Goal: Task Accomplishment & Management: Use online tool/utility

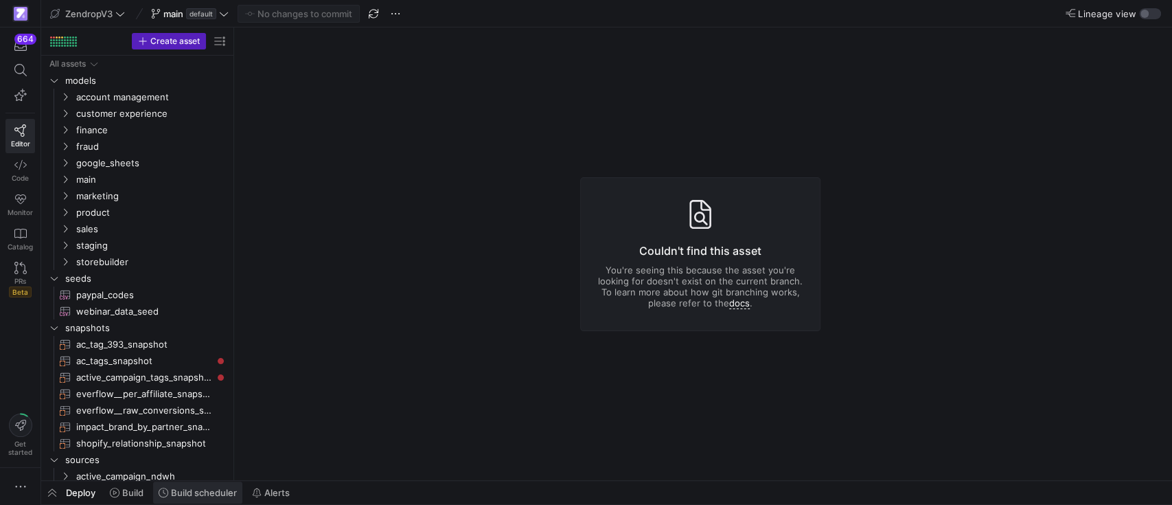
click at [209, 496] on span "Build scheduler" at bounding box center [204, 492] width 66 height 11
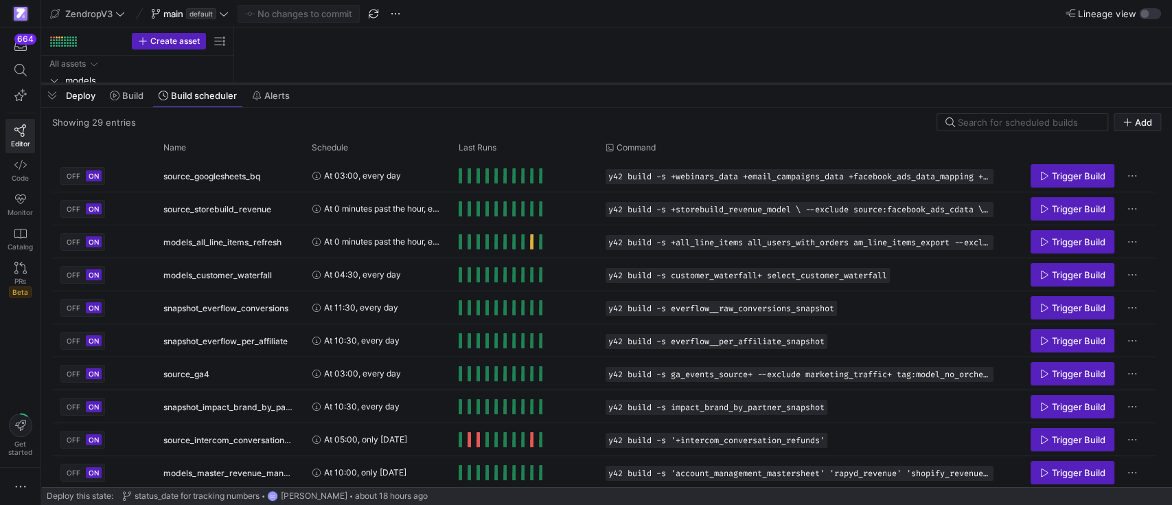
drag, startPoint x: 386, startPoint y: 253, endPoint x: 440, endPoint y: 83, distance: 178.5
click at [440, 83] on div at bounding box center [606, 83] width 1131 height 5
click at [187, 150] on div "Name" at bounding box center [224, 147] width 122 height 15
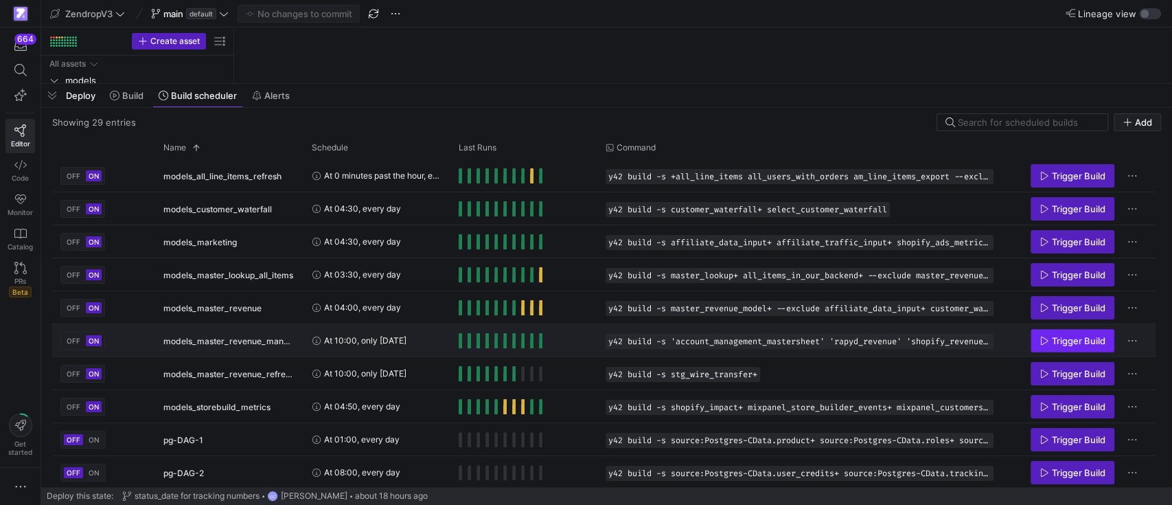
click at [1087, 337] on span "Trigger Build" at bounding box center [1079, 340] width 54 height 11
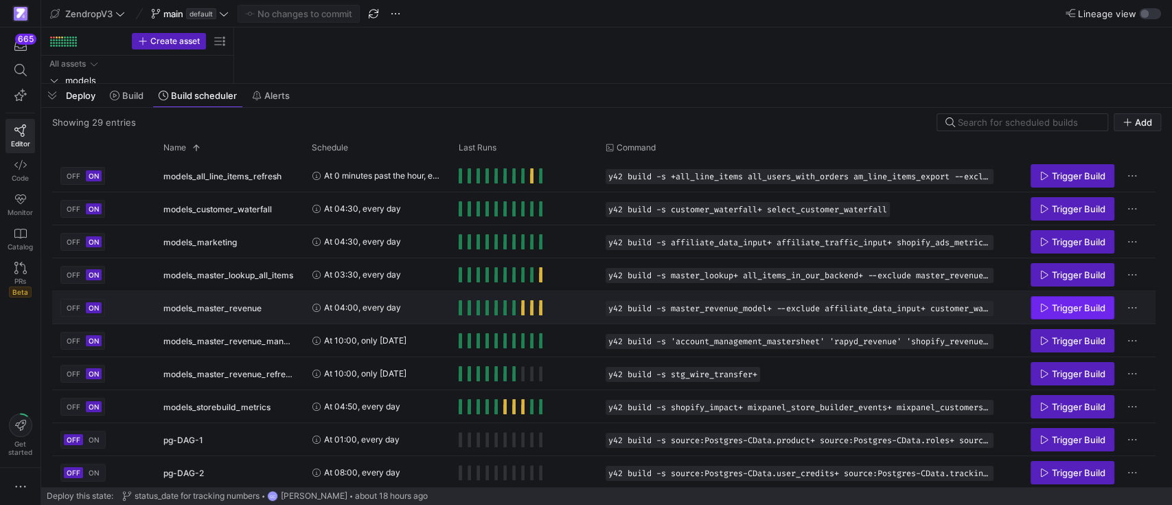
click at [1046, 309] on icon "Press SPACE to select this row." at bounding box center [1044, 308] width 10 height 10
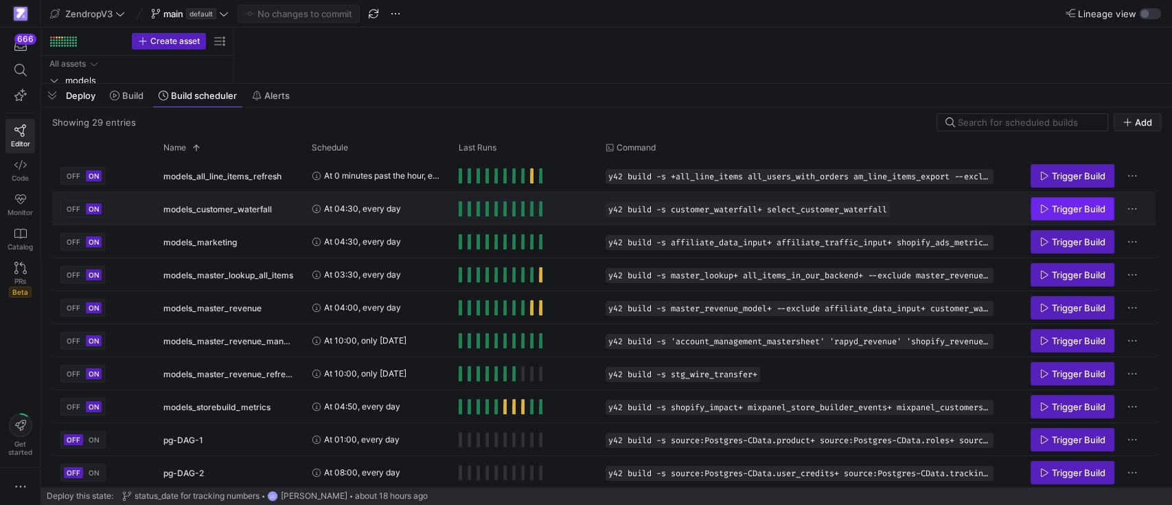
click at [1065, 211] on span "Trigger Build" at bounding box center [1079, 208] width 54 height 11
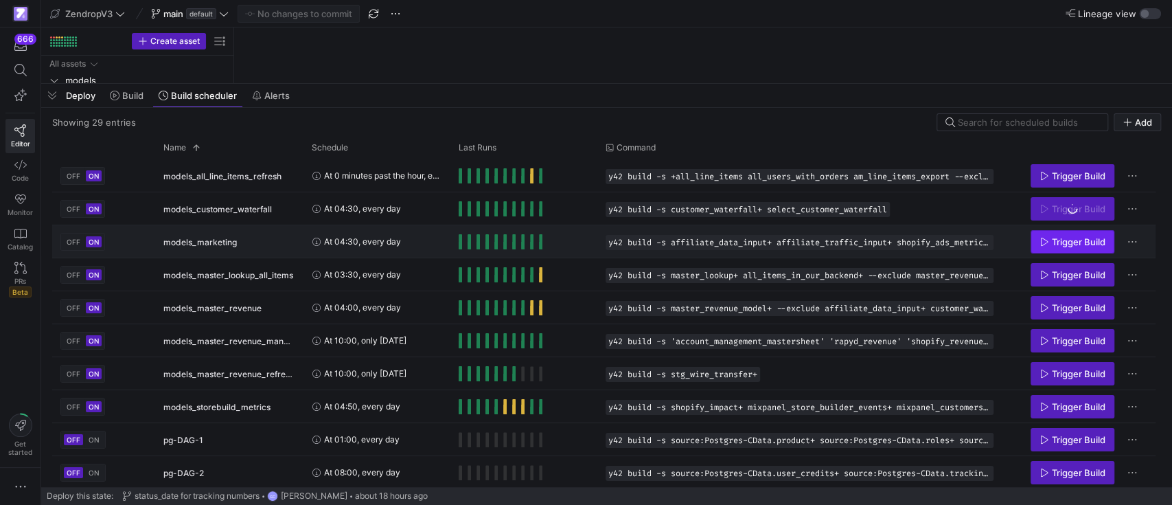
click at [1065, 234] on span "Press SPACE to select this row." at bounding box center [1072, 242] width 82 height 22
drag, startPoint x: 54, startPoint y: 97, endPoint x: 138, endPoint y: 83, distance: 85.7
click at [54, 97] on span "button" at bounding box center [52, 95] width 22 height 23
